Goal: Task Accomplishment & Management: Manage account settings

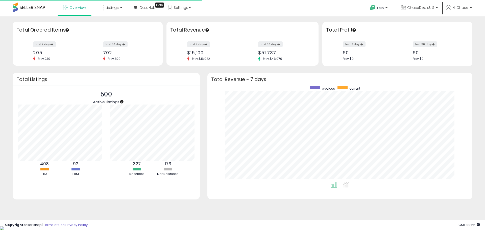
scroll to position [96, 255]
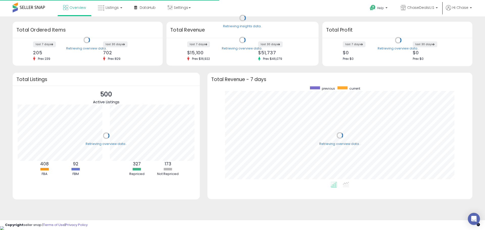
scroll to position [96, 255]
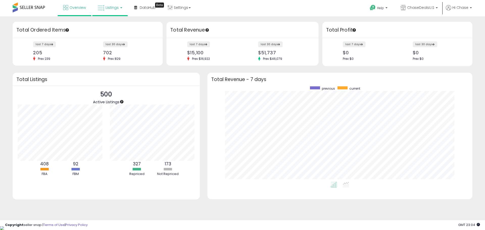
click at [107, 8] on span "Listings" at bounding box center [112, 7] width 13 height 5
click at [111, 48] on icon at bounding box center [114, 44] width 27 height 8
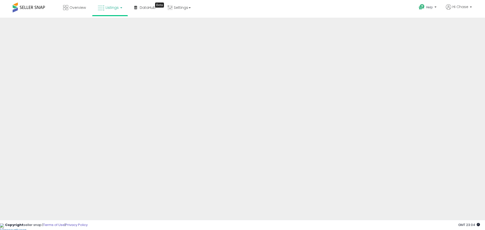
click at [106, 6] on span "Listings" at bounding box center [112, 7] width 13 height 5
click at [107, 28] on link at bounding box center [113, 26] width 35 height 10
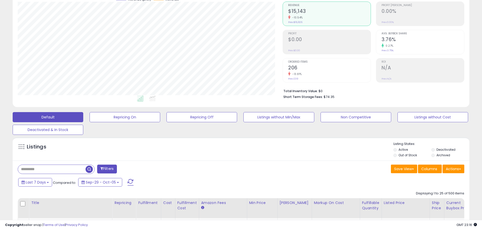
scroll to position [101, 0]
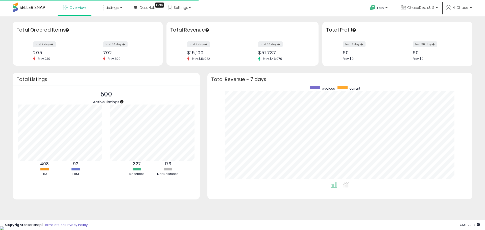
scroll to position [96, 255]
click at [119, 6] on link "Listings" at bounding box center [110, 7] width 32 height 15
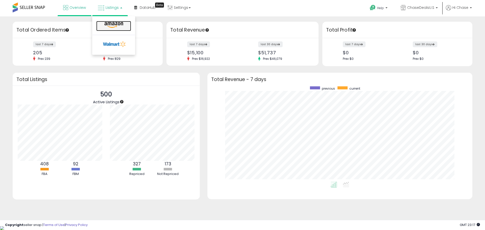
click at [114, 25] on icon at bounding box center [114, 25] width 22 height 7
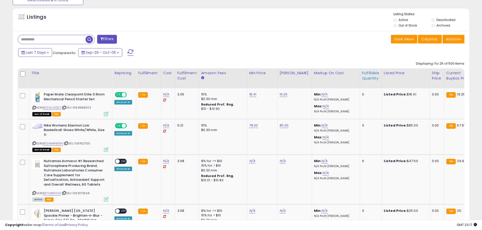
scroll to position [104, 265]
click at [362, 81] on div "Fulfillable Quantity" at bounding box center [370, 76] width 17 height 11
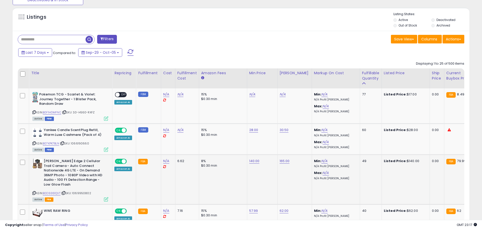
scroll to position [253, 0]
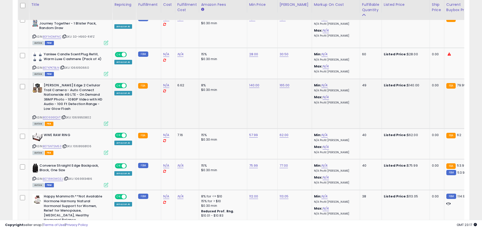
click at [52, 114] on div "ASIN: B0D9361QVT | SKU: 1069950802 Active FBA" at bounding box center [70, 104] width 76 height 42
click at [56, 117] on link "B0D9361QVT" at bounding box center [52, 118] width 18 height 4
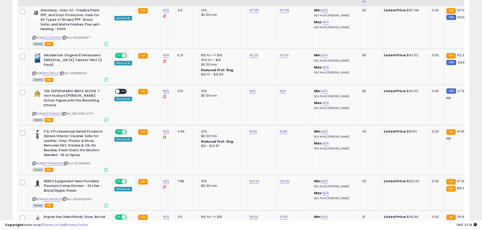
scroll to position [607, 0]
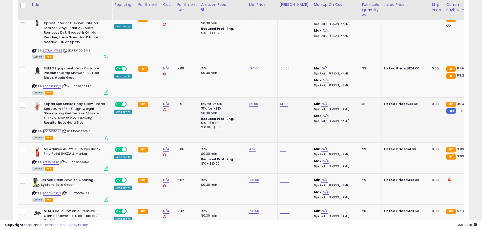
click at [56, 129] on link "B0CDPGLCNS" at bounding box center [52, 131] width 19 height 4
click at [49, 192] on link "B082XXDBQ3" at bounding box center [52, 194] width 18 height 4
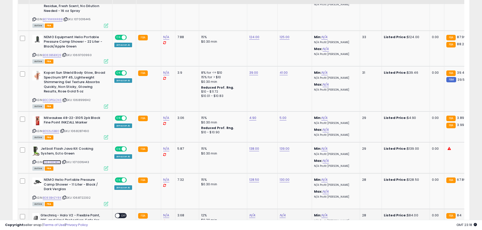
scroll to position [682, 0]
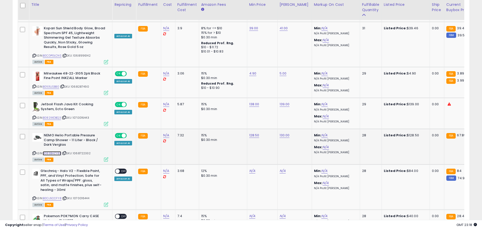
click at [56, 151] on link "B083BHZY8K" at bounding box center [52, 153] width 18 height 4
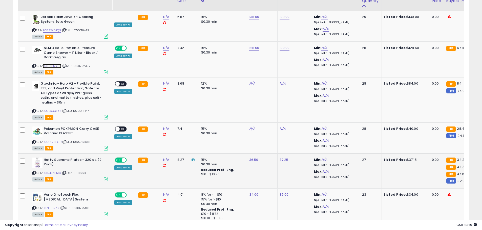
scroll to position [758, 0]
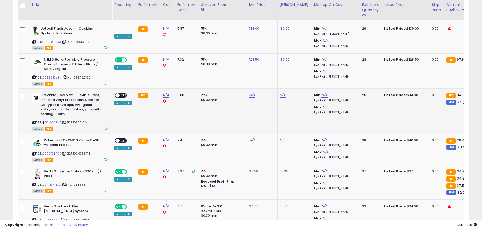
click at [50, 121] on link "B0CL6CCFY8" at bounding box center [52, 123] width 19 height 4
click at [251, 89] on td "N/A" at bounding box center [262, 111] width 30 height 45
click at [252, 93] on link "N/A" at bounding box center [252, 95] width 6 height 5
type input "**"
drag, startPoint x: 274, startPoint y: 66, endPoint x: 277, endPoint y: 74, distance: 8.5
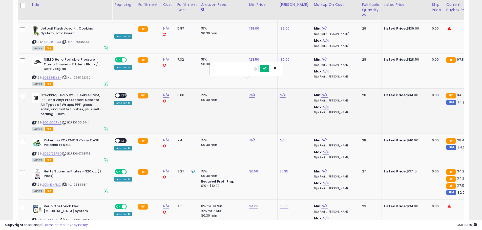
click at [269, 66] on button "submit" at bounding box center [264, 69] width 9 height 8
click at [280, 93] on link "N/A" at bounding box center [282, 95] width 6 height 5
type input "****"
click at [299, 69] on button "submit" at bounding box center [294, 69] width 9 height 8
click at [114, 89] on td "ON OFF Amazon AI" at bounding box center [124, 111] width 24 height 45
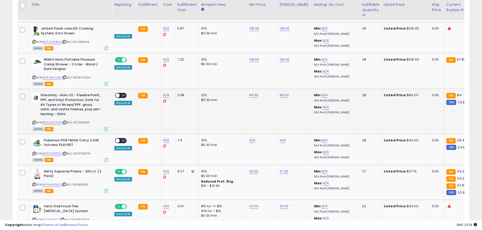
click at [122, 94] on span "OFF" at bounding box center [124, 96] width 8 height 4
click at [53, 152] on link "B09CTZ8PGD" at bounding box center [52, 154] width 19 height 4
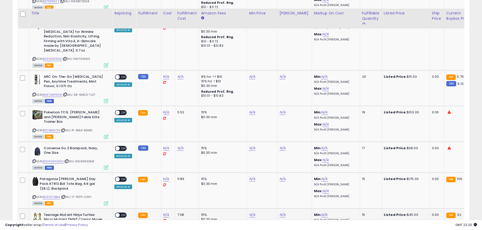
scroll to position [986, 0]
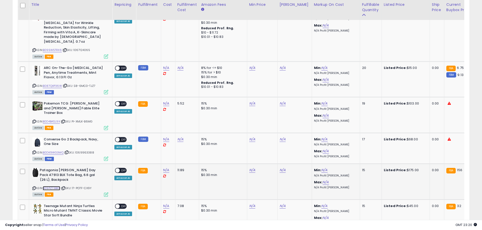
click at [58, 186] on link "B09PZ73BKR" at bounding box center [51, 188] width 17 height 4
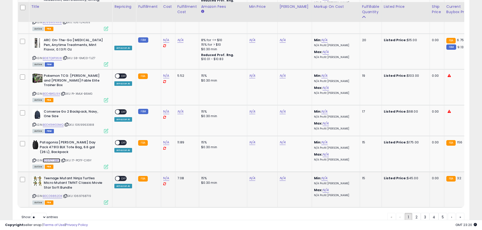
scroll to position [1016, 0]
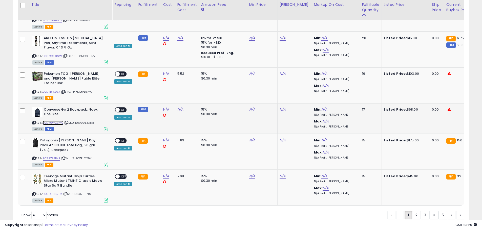
click at [56, 121] on link "B0DK9WG3MQ" at bounding box center [53, 123] width 21 height 4
click at [415, 211] on link "2" at bounding box center [416, 215] width 9 height 9
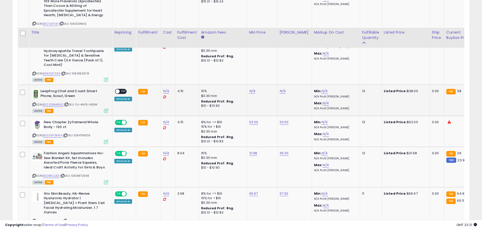
scroll to position [311, 0]
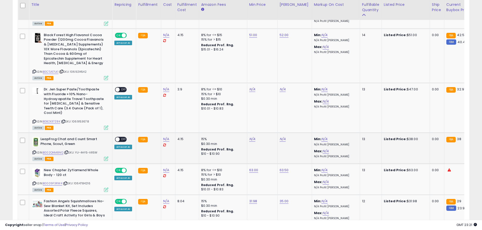
click at [254, 141] on div "N/A" at bounding box center [261, 139] width 24 height 5
click at [252, 136] on td "N/A" at bounding box center [262, 148] width 30 height 31
click at [252, 139] on link "N/A" at bounding box center [252, 139] width 6 height 5
type input "**"
click at [266, 127] on icon "submit" at bounding box center [264, 126] width 3 height 3
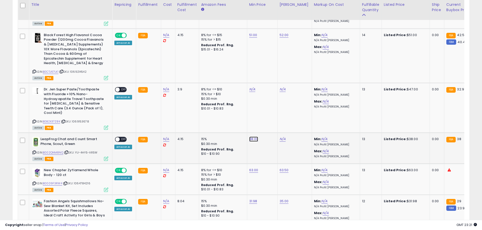
click at [249, 140] on link "38.00" at bounding box center [253, 139] width 9 height 5
type input "**"
click button "submit" at bounding box center [266, 127] width 9 height 8
click at [281, 139] on link "N/A" at bounding box center [282, 139] width 6 height 5
type input "**"
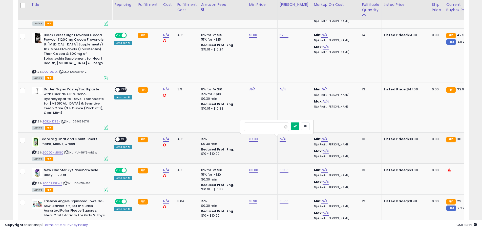
click at [299, 125] on button "submit" at bounding box center [294, 127] width 9 height 8
click at [121, 142] on div "ON OFF" at bounding box center [115, 140] width 12 height 4
click at [122, 141] on span "OFF" at bounding box center [124, 140] width 8 height 4
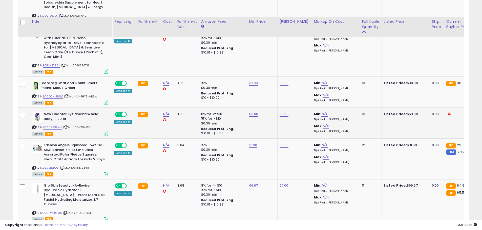
scroll to position [361, 0]
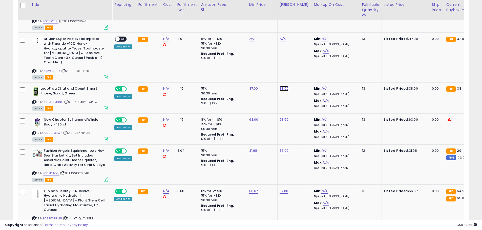
click at [281, 90] on link "38.00" at bounding box center [283, 88] width 9 height 5
type input "**"
click button "submit" at bounding box center [296, 76] width 9 height 8
click at [252, 88] on link "37.00" at bounding box center [253, 88] width 9 height 5
drag, startPoint x: 231, startPoint y: 78, endPoint x: 219, endPoint y: 79, distance: 12.2
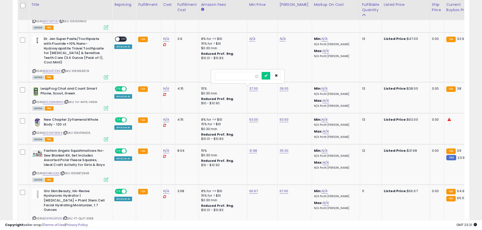
click at [219, 79] on input "*****" at bounding box center [237, 76] width 45 height 9
click at [237, 73] on input "*****" at bounding box center [237, 76] width 45 height 9
type input "**"
click at [270, 77] on button "submit" at bounding box center [265, 76] width 9 height 8
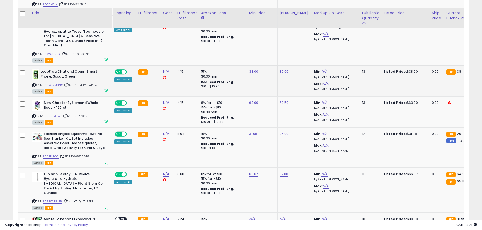
scroll to position [386, 0]
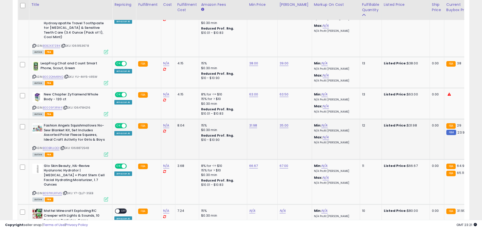
click at [47, 151] on div "ASIN: B0DBRLLQQ1 | SKU: 1068872548 Active FBA" at bounding box center [70, 139] width 76 height 33
click at [50, 150] on link "B0DBRLLQQ1" at bounding box center [51, 148] width 17 height 4
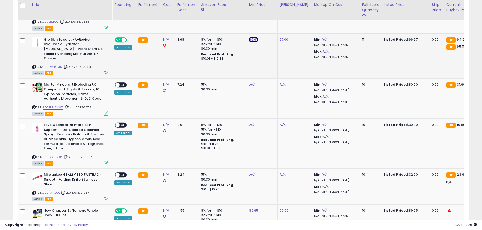
click at [255, 39] on link "66.67" at bounding box center [253, 39] width 9 height 5
type input "**"
click button "submit" at bounding box center [266, 27] width 9 height 8
click at [285, 39] on link "67.00" at bounding box center [283, 39] width 9 height 5
type input "**"
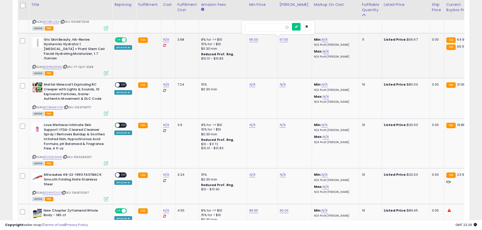
click at [299, 26] on div "**" at bounding box center [278, 27] width 66 height 9
click at [300, 26] on button "submit" at bounding box center [296, 27] width 9 height 8
click at [55, 65] on link "B09PWLRFM5" at bounding box center [52, 67] width 19 height 4
